Goal: Task Accomplishment & Management: Manage account settings

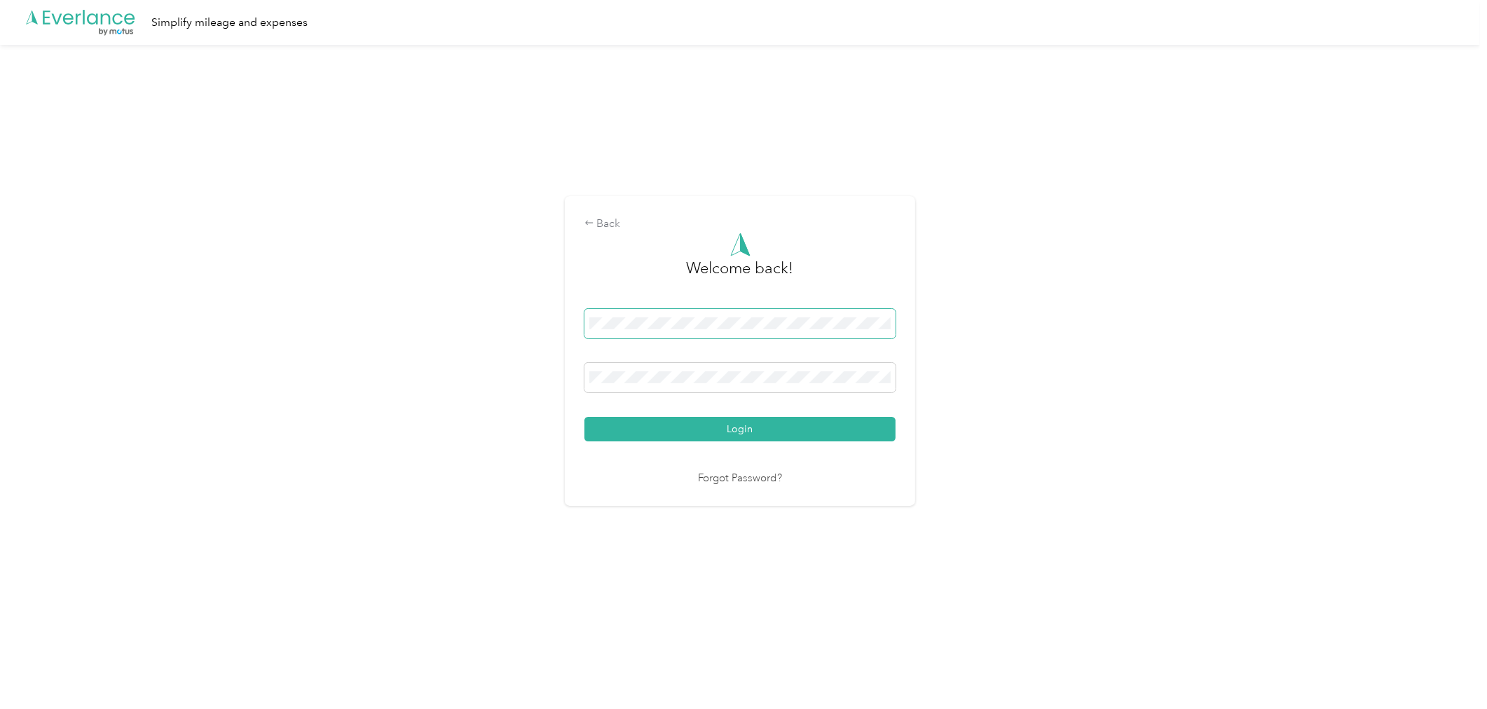
click at [771, 315] on span at bounding box center [739, 323] width 311 height 29
drag, startPoint x: 771, startPoint y: 315, endPoint x: 685, endPoint y: 332, distance: 87.1
click at [697, 338] on div at bounding box center [739, 326] width 311 height 34
click at [778, 429] on button "Login" at bounding box center [739, 429] width 311 height 25
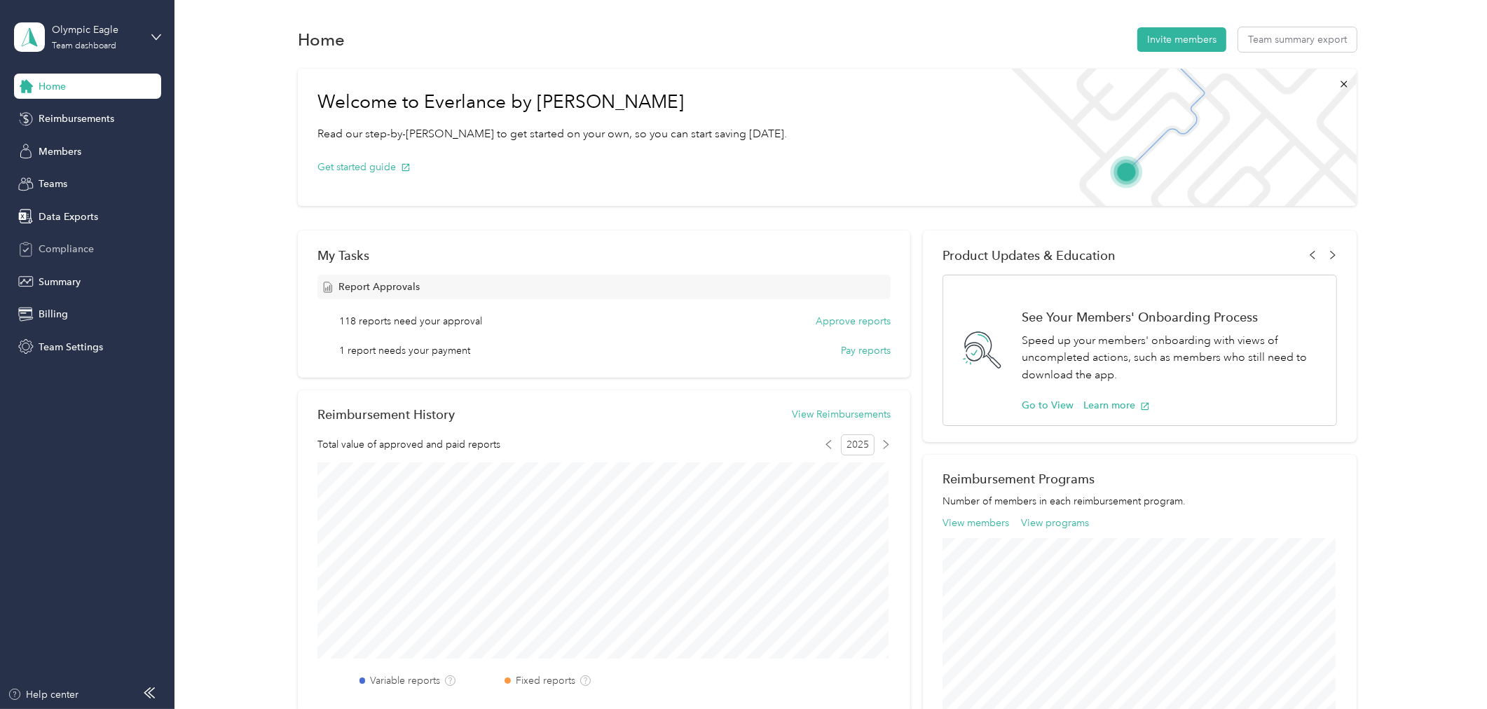
click at [69, 244] on span "Compliance" at bounding box center [66, 249] width 55 height 15
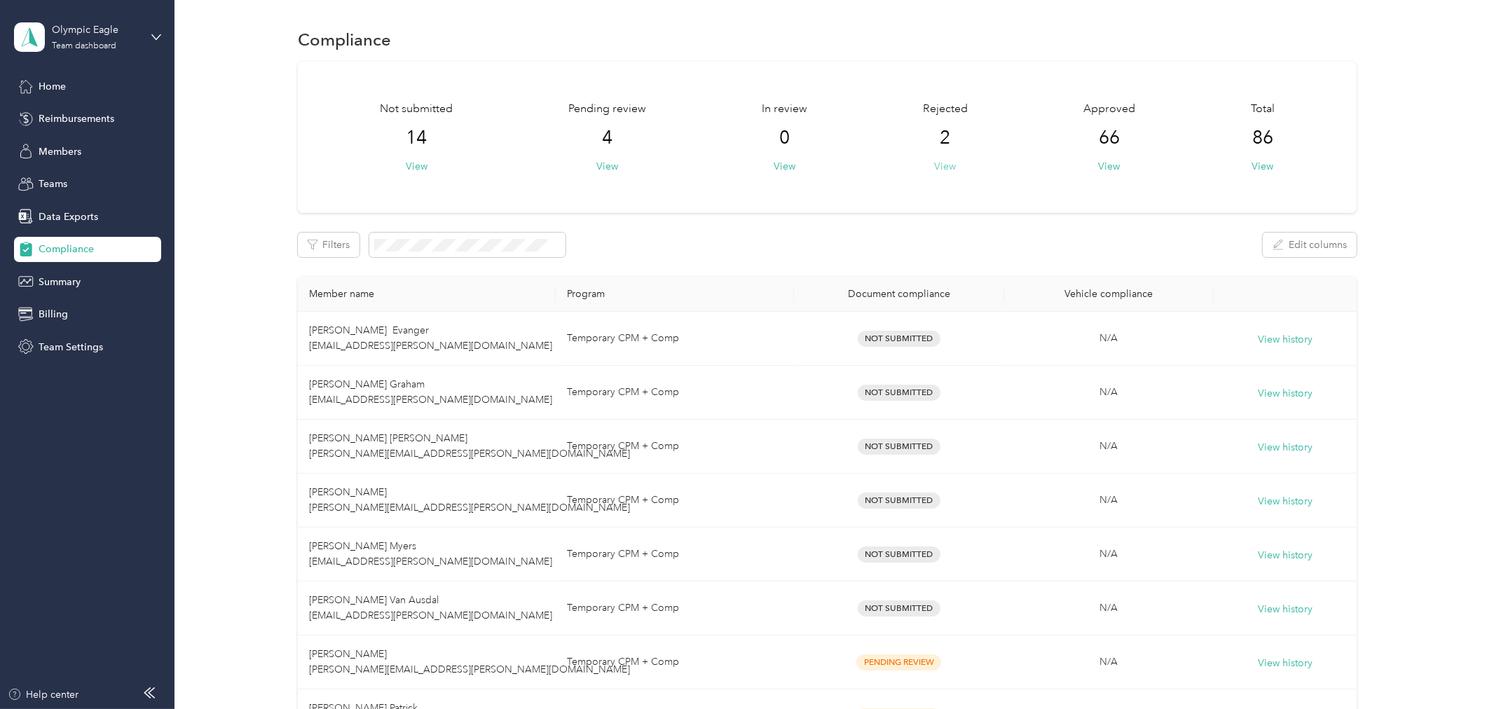
click at [946, 163] on button "View" at bounding box center [946, 166] width 22 height 15
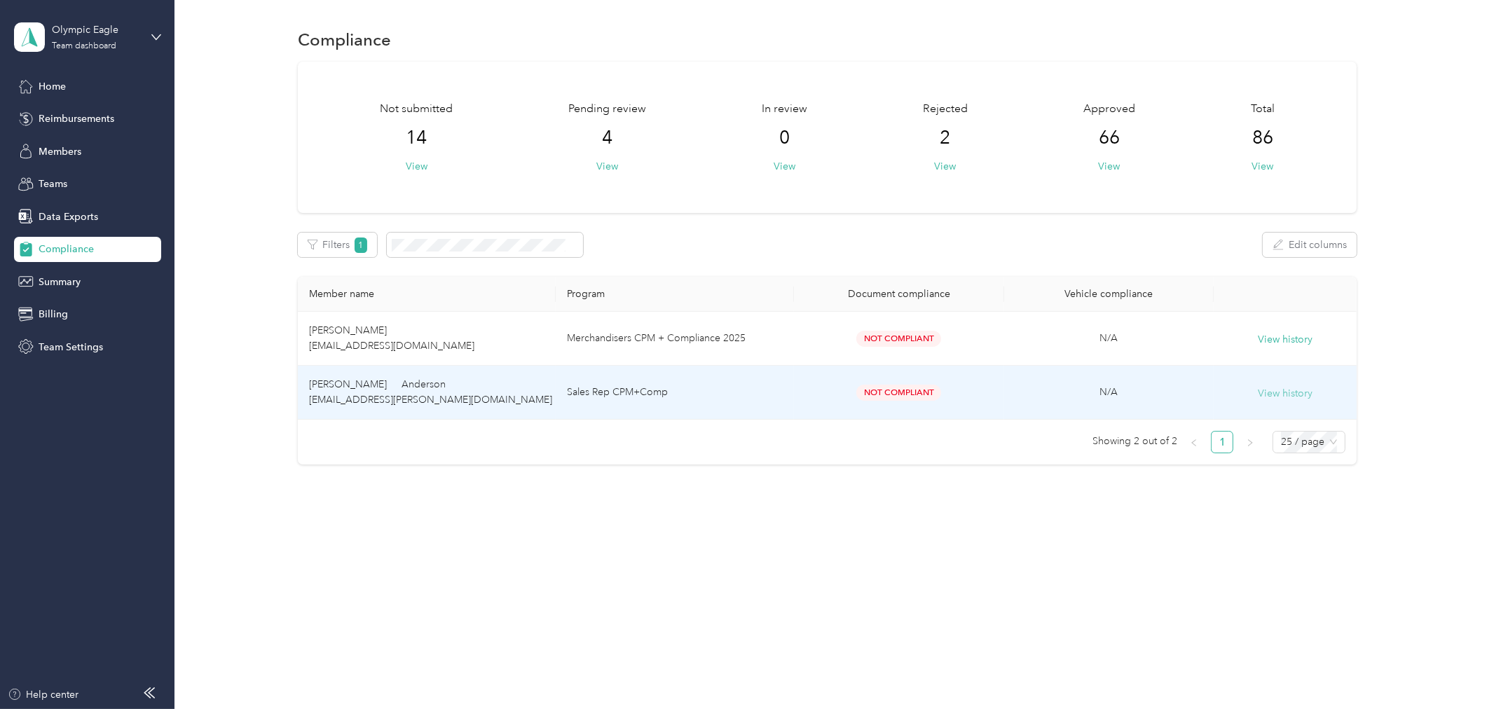
click at [1290, 390] on button "View history" at bounding box center [1284, 393] width 55 height 15
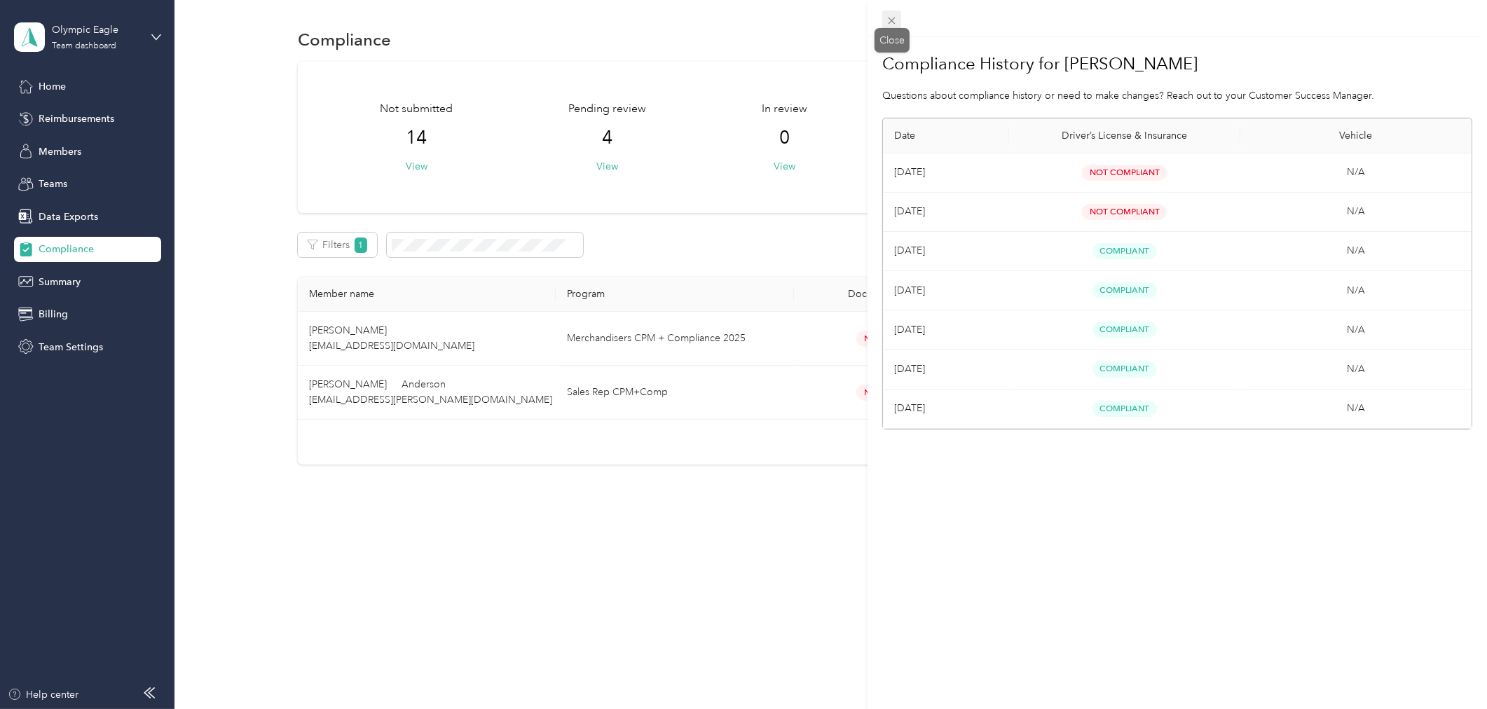
click at [888, 21] on icon at bounding box center [892, 21] width 12 height 12
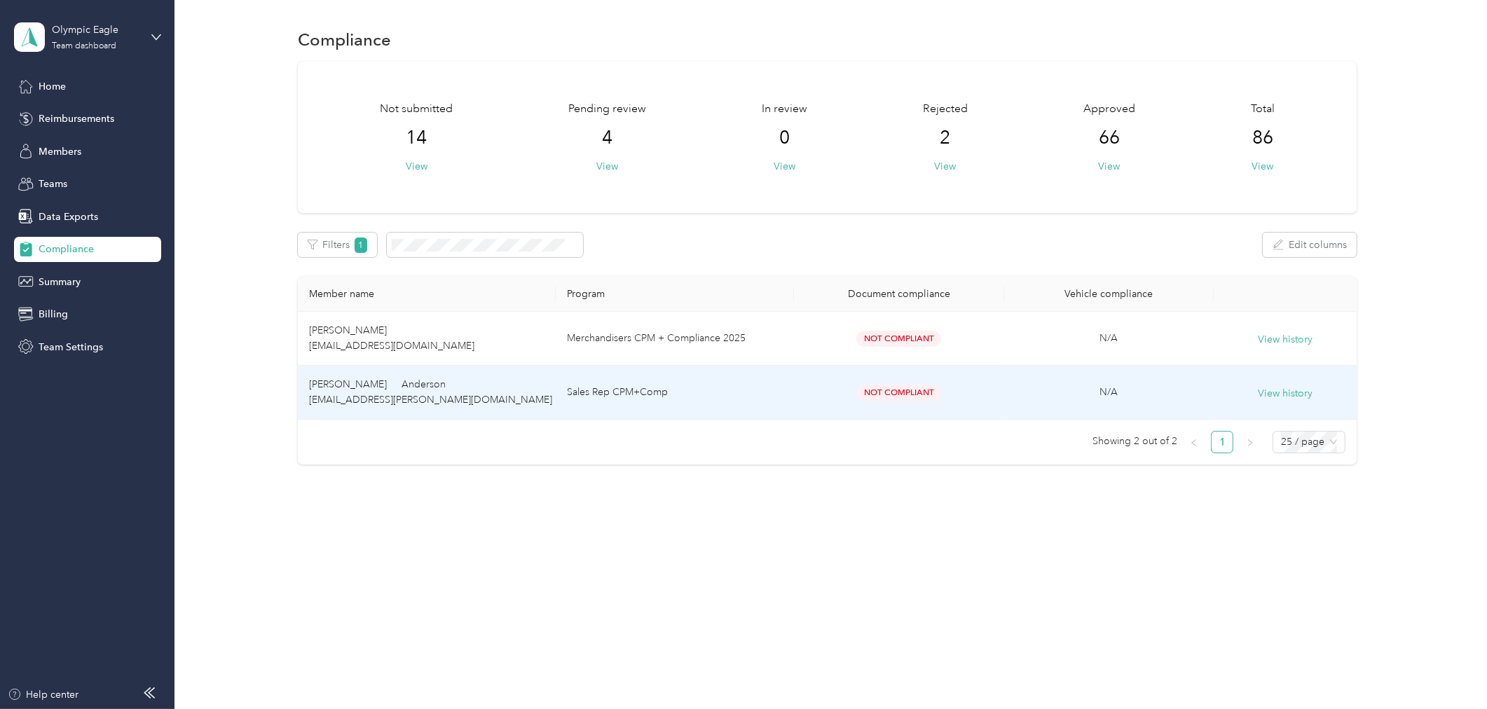
click at [349, 386] on span "[PERSON_NAME] Anderson [EMAIL_ADDRESS][PERSON_NAME][DOMAIN_NAME]" at bounding box center [430, 391] width 243 height 27
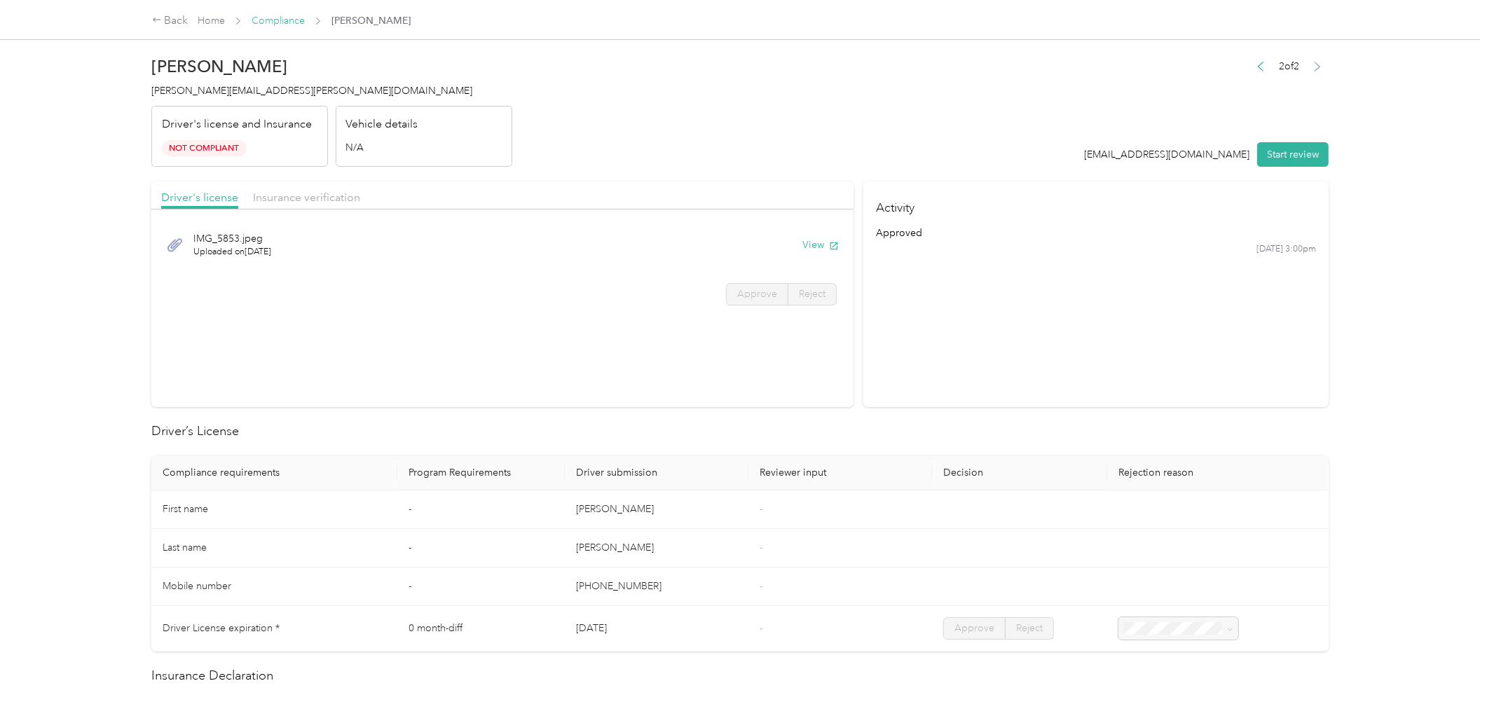
click at [256, 15] on link "Compliance" at bounding box center [277, 21] width 53 height 12
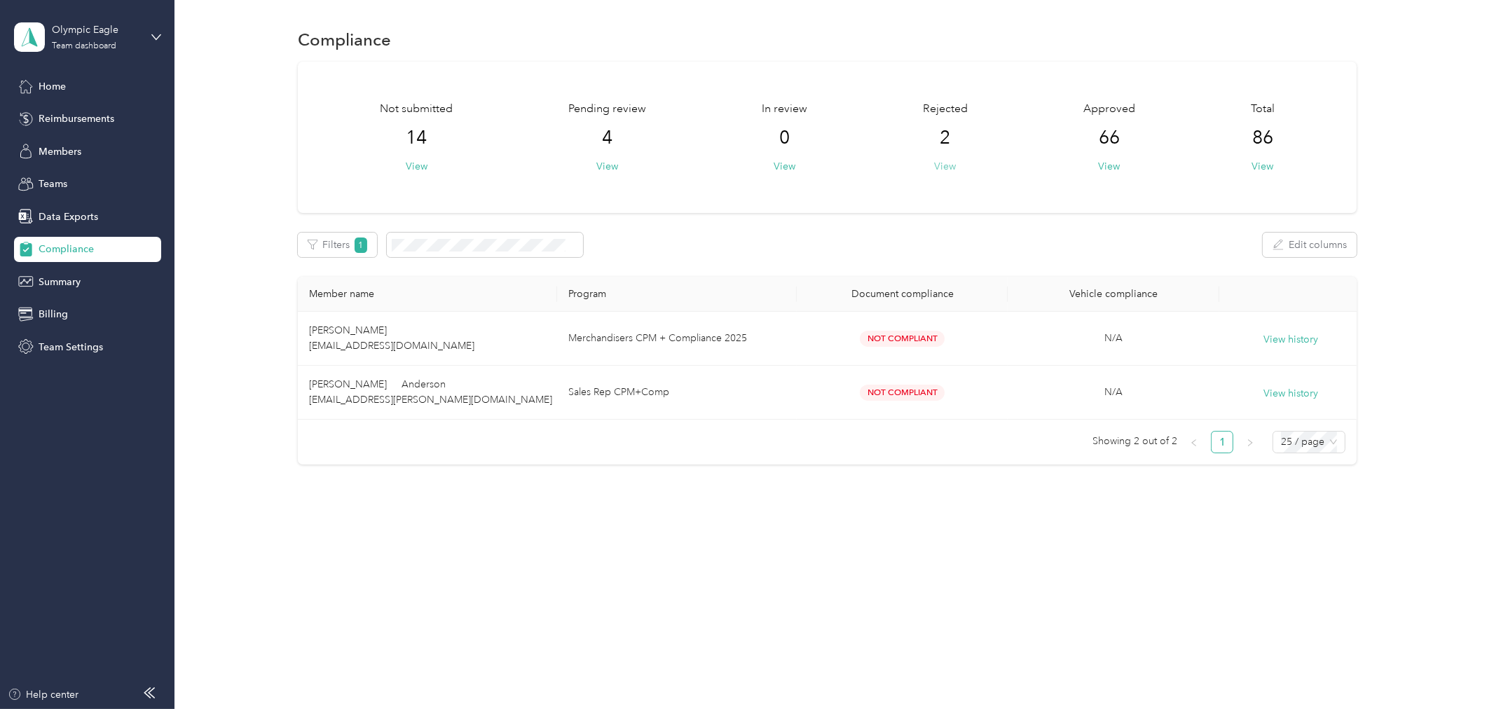
click at [949, 162] on button "View" at bounding box center [946, 166] width 22 height 15
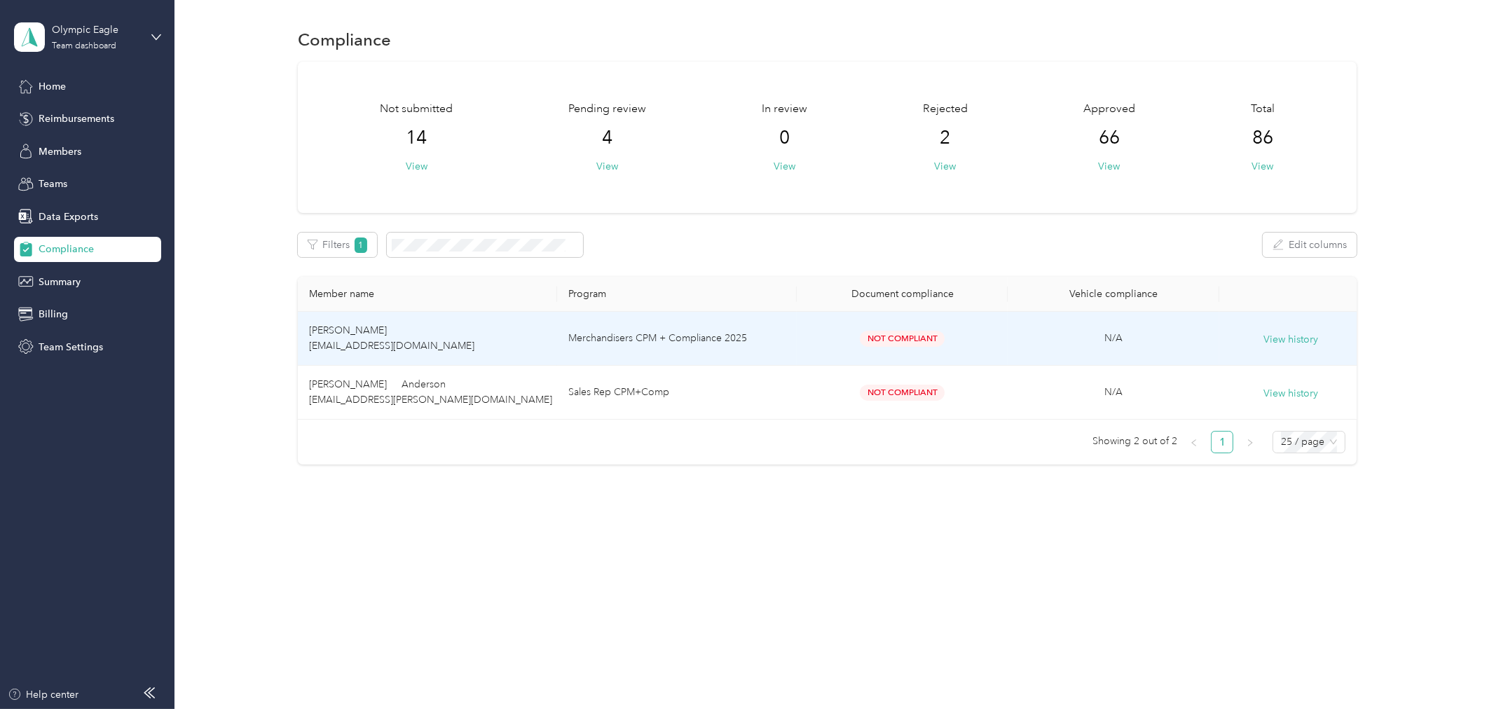
click at [397, 340] on span "[PERSON_NAME] [EMAIL_ADDRESS][DOMAIN_NAME]" at bounding box center [391, 337] width 165 height 27
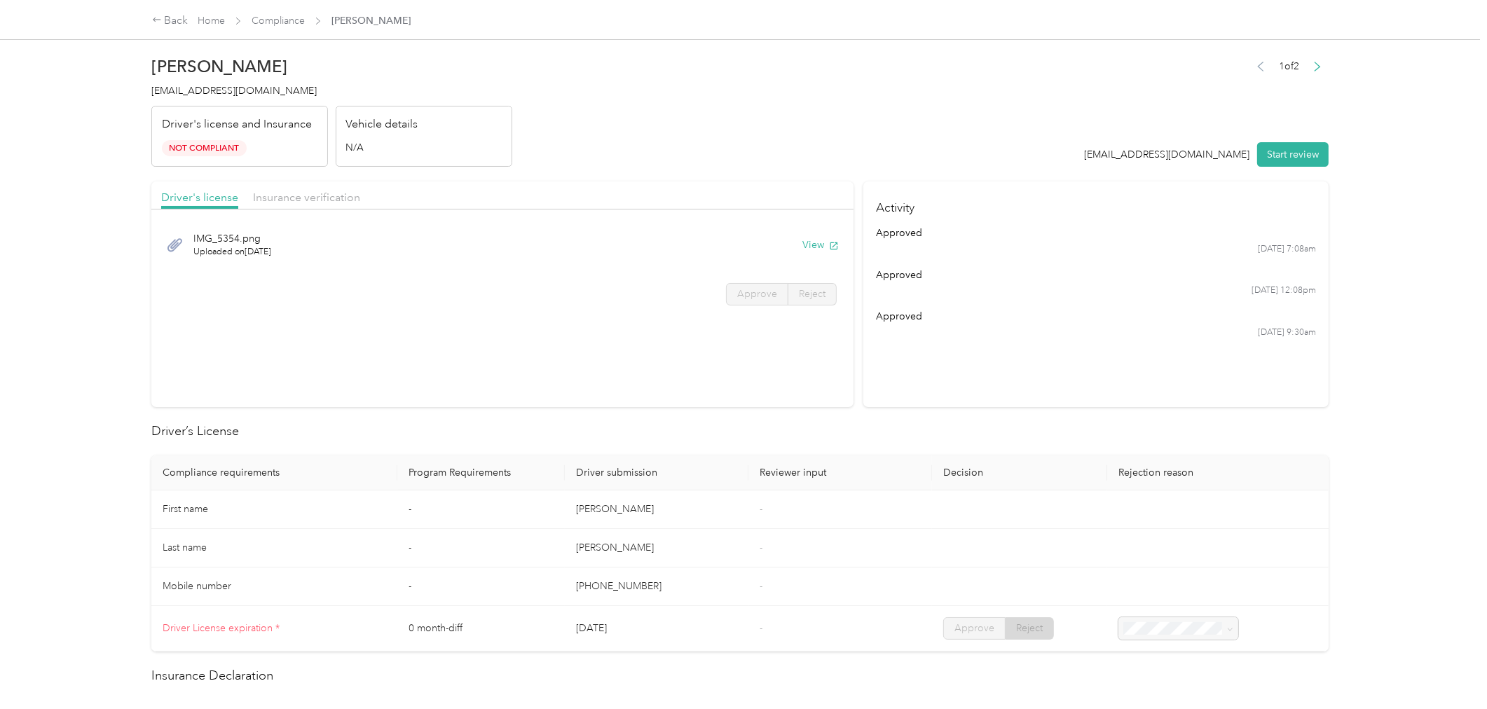
click at [291, 13] on div "Back Home Compliance [PERSON_NAME]" at bounding box center [281, 21] width 259 height 17
click at [296, 23] on link "Compliance" at bounding box center [277, 21] width 53 height 12
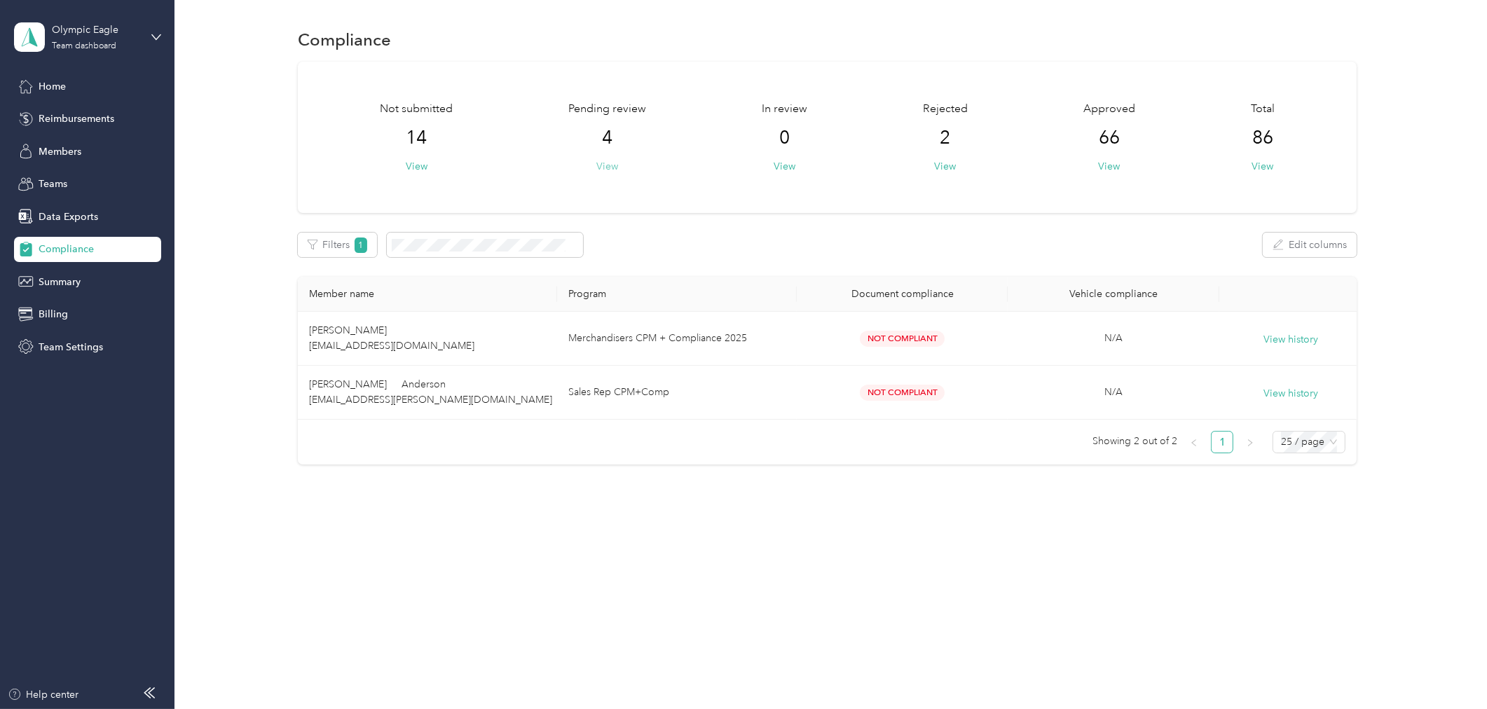
click at [610, 160] on button "View" at bounding box center [607, 166] width 22 height 15
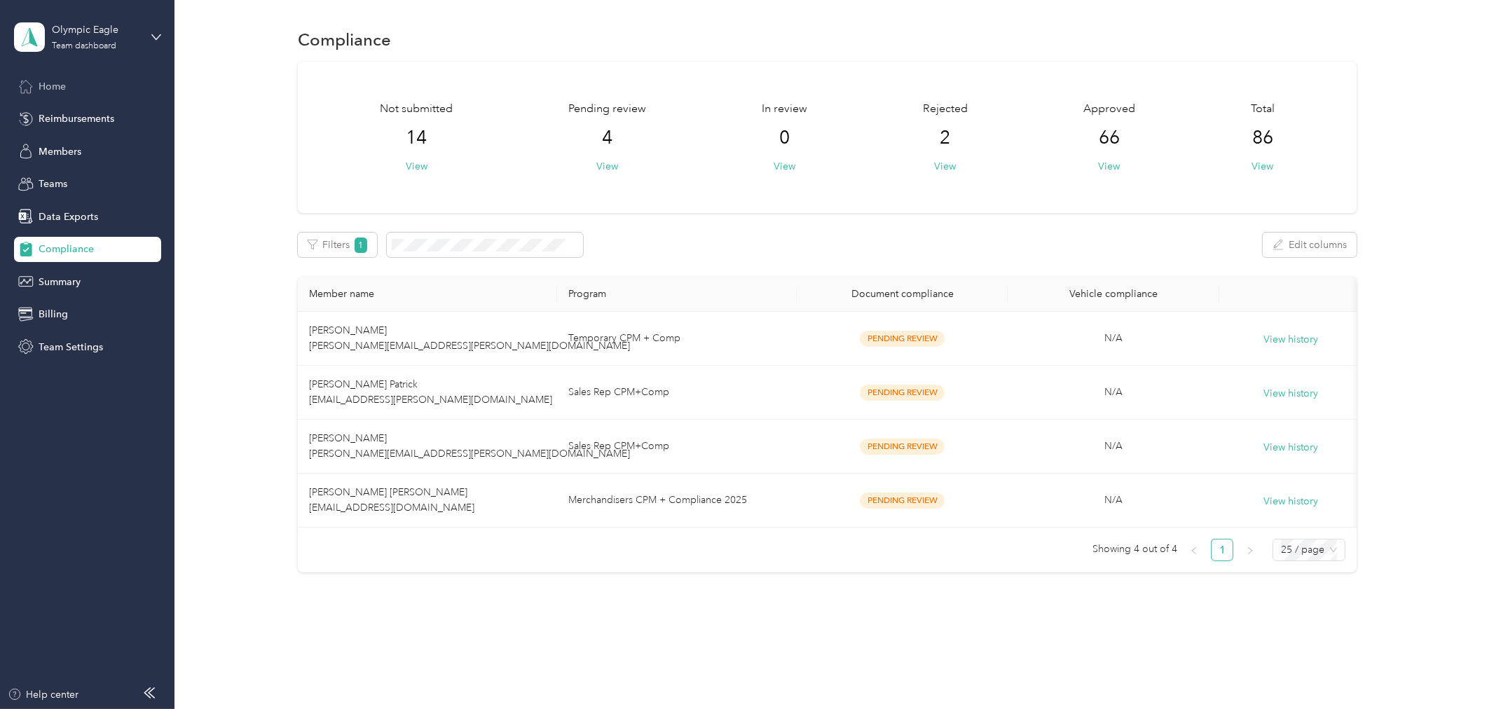
click at [57, 81] on span "Home" at bounding box center [52, 86] width 27 height 15
